Goal: Find specific page/section: Find specific page/section

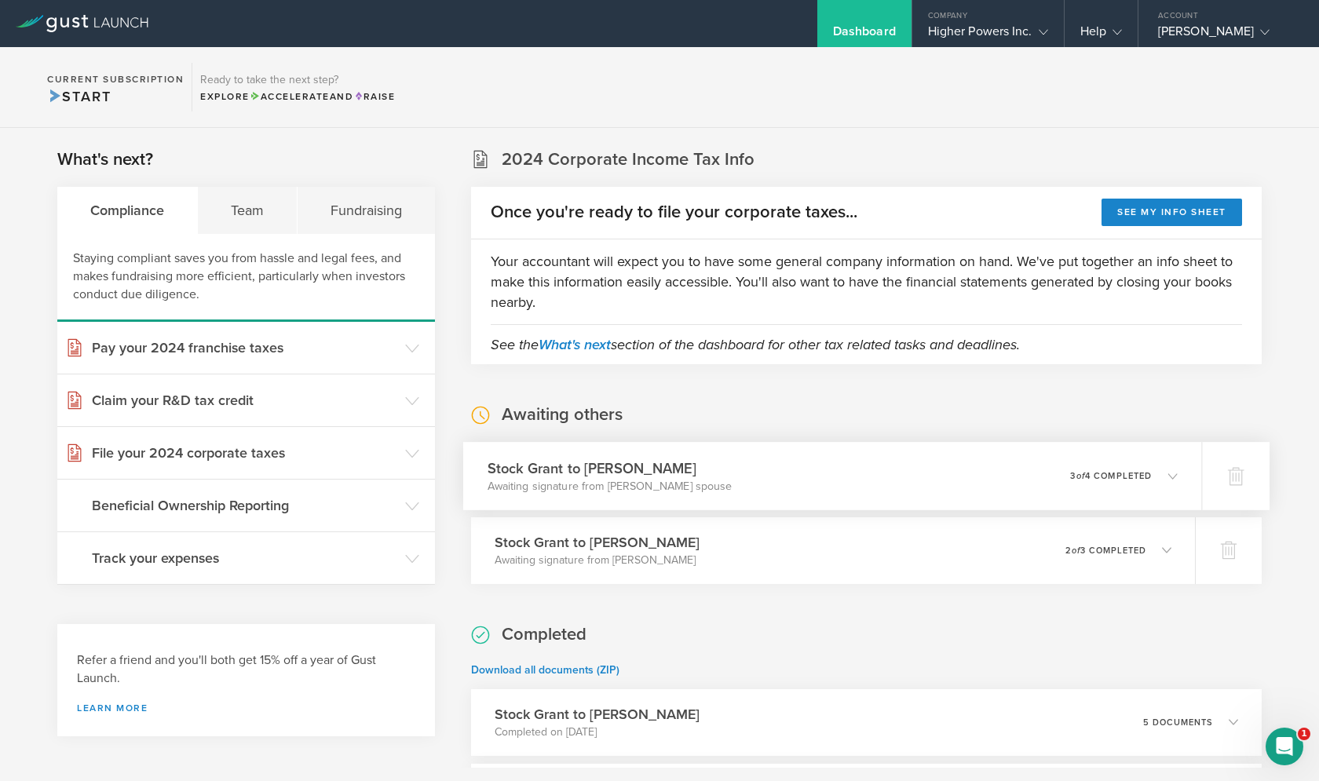
click at [1122, 488] on div "0 undeliverable 3 of 4 completed" at bounding box center [1124, 475] width 108 height 27
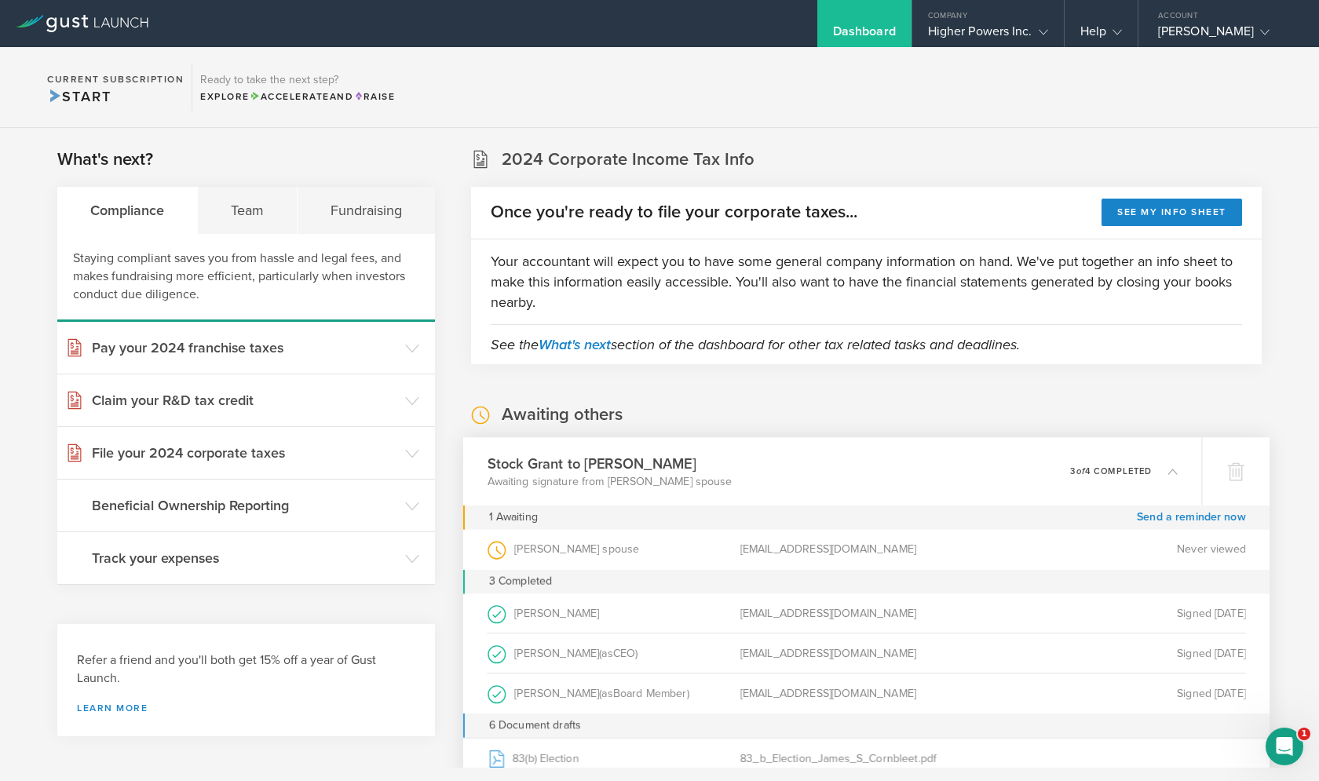
click at [1144, 470] on p "3 of 4 completed" at bounding box center [1111, 470] width 82 height 9
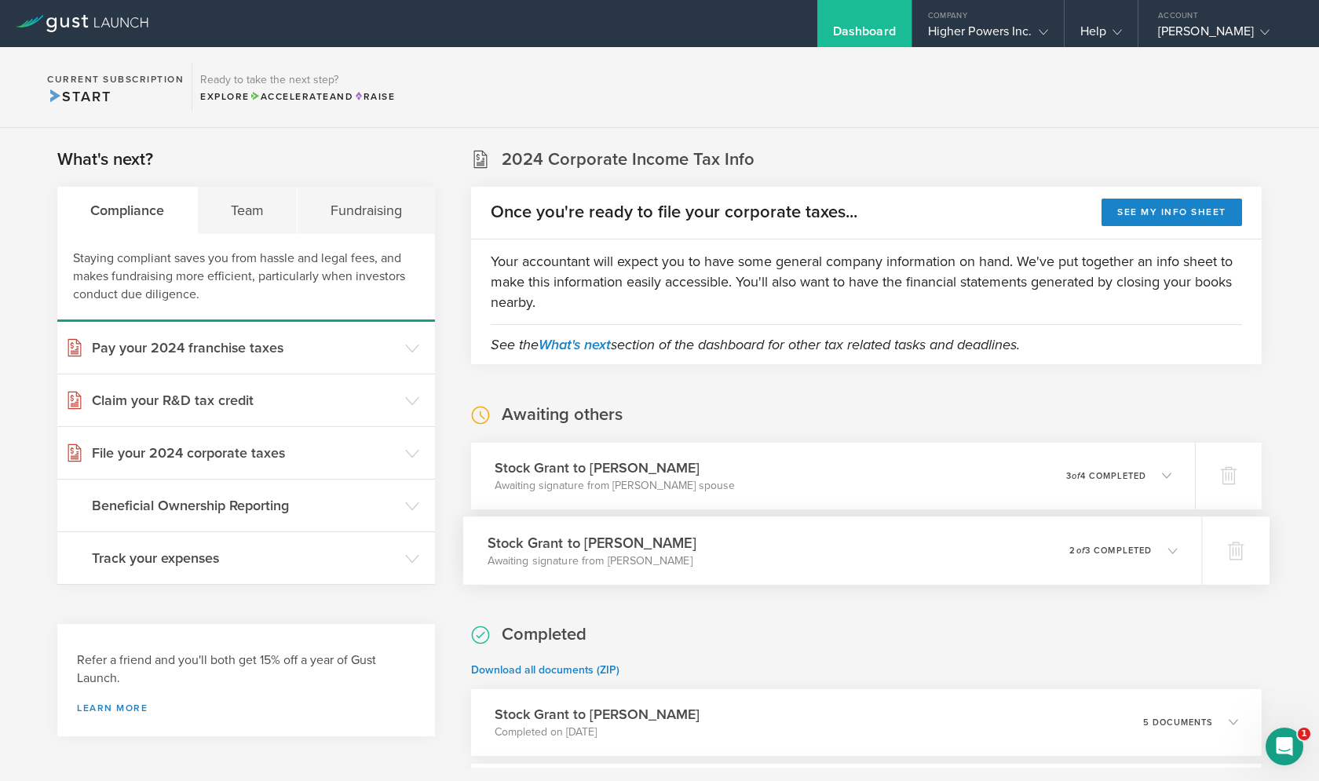
click at [1144, 543] on div "0 undeliverable 2 of 3 completed" at bounding box center [1123, 550] width 108 height 27
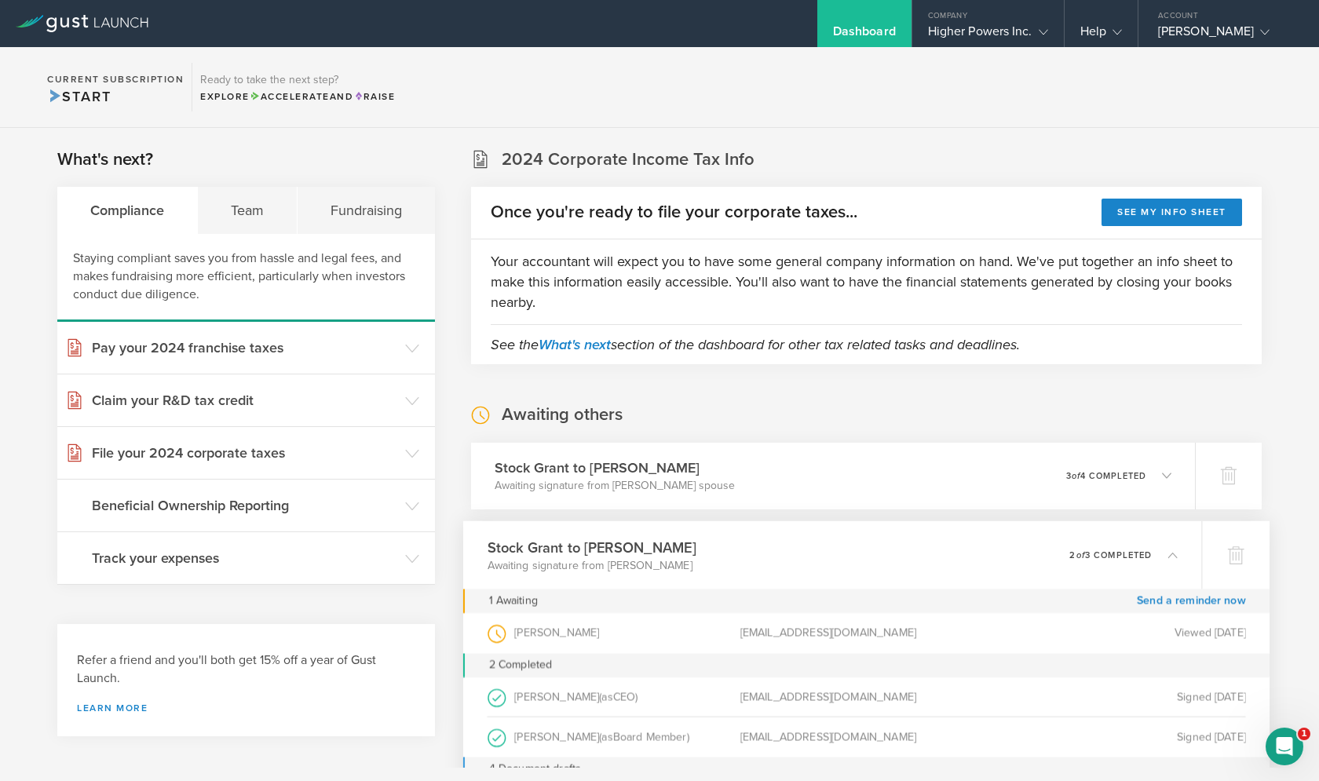
click at [1144, 543] on div "0 undeliverable 2 of 3 completed" at bounding box center [1123, 555] width 108 height 27
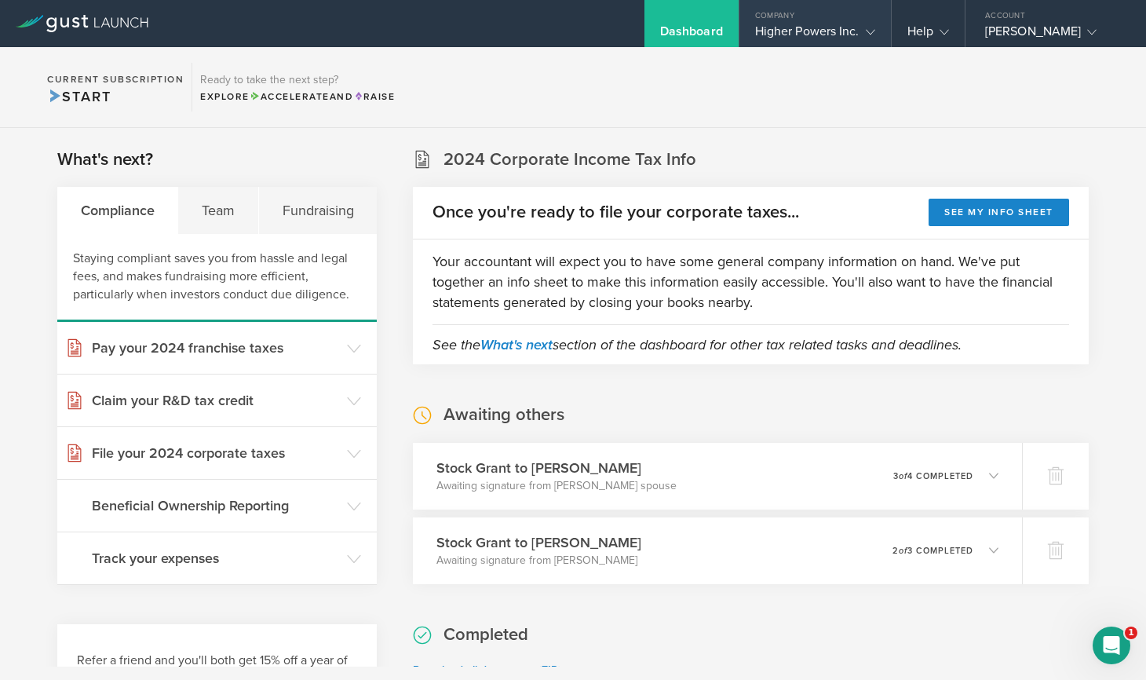
click at [823, 39] on div "Higher Powers Inc." at bounding box center [815, 36] width 120 height 24
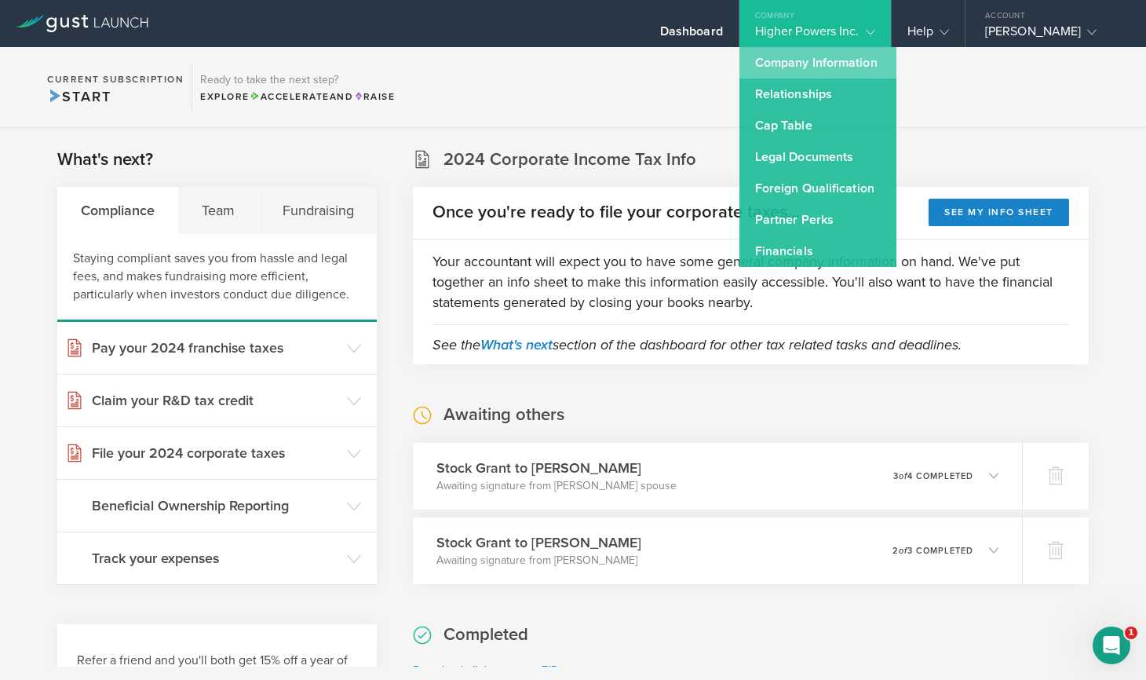
click at [826, 71] on link "Company Information" at bounding box center [817, 62] width 157 height 31
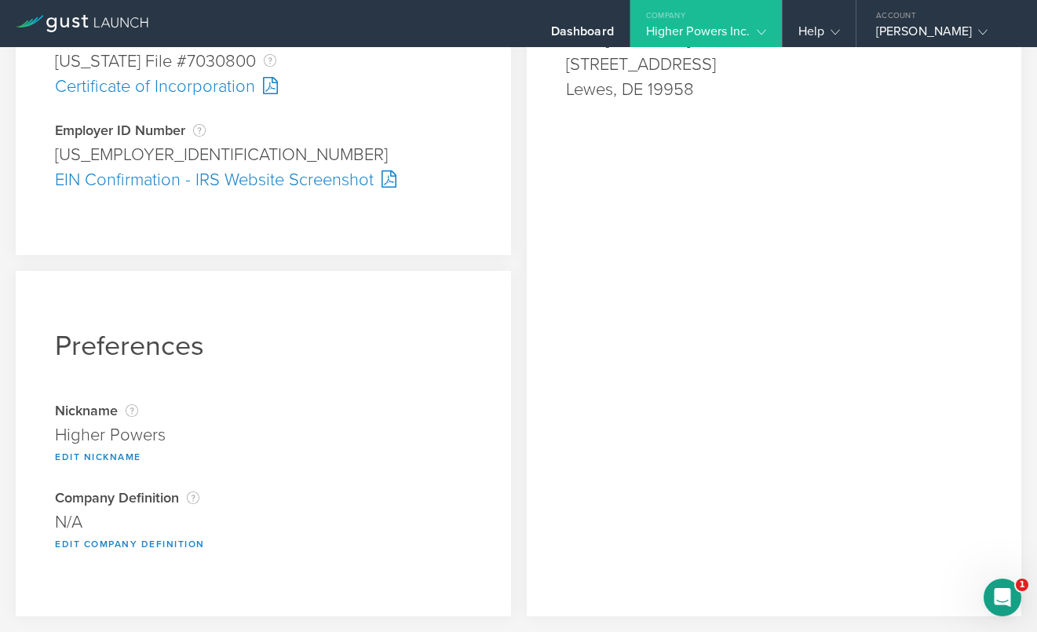
scroll to position [486, 0]
